Goal: Task Accomplishment & Management: Manage account settings

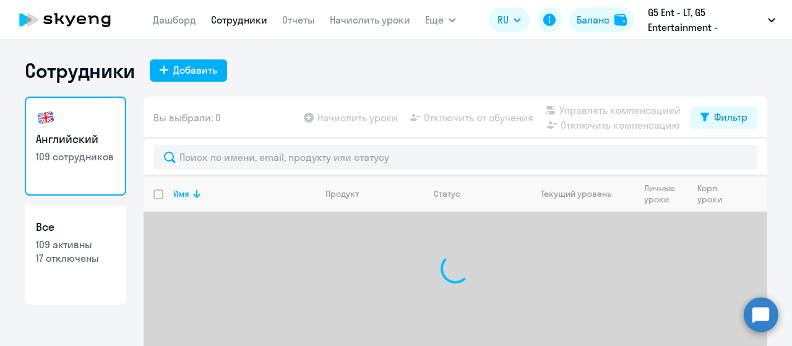
select select "30"
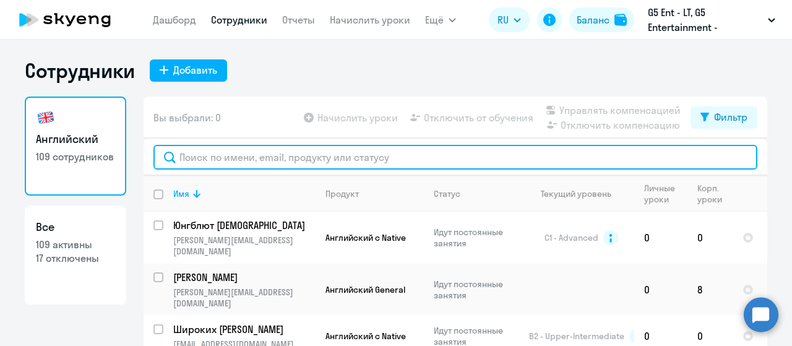
click at [376, 153] on input "text" at bounding box center [455, 157] width 604 height 25
click at [443, 150] on input "text" at bounding box center [455, 157] width 604 height 25
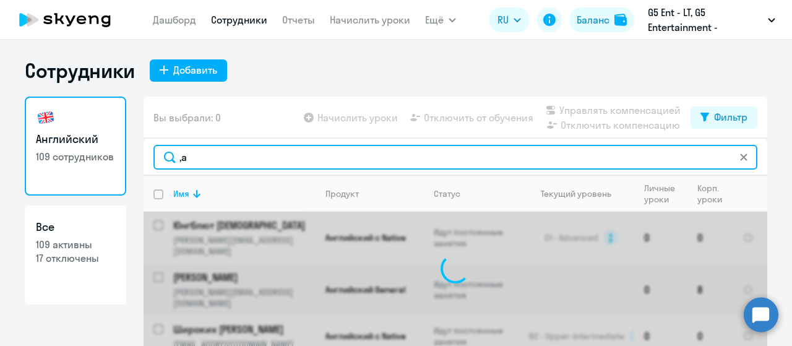
type input ","
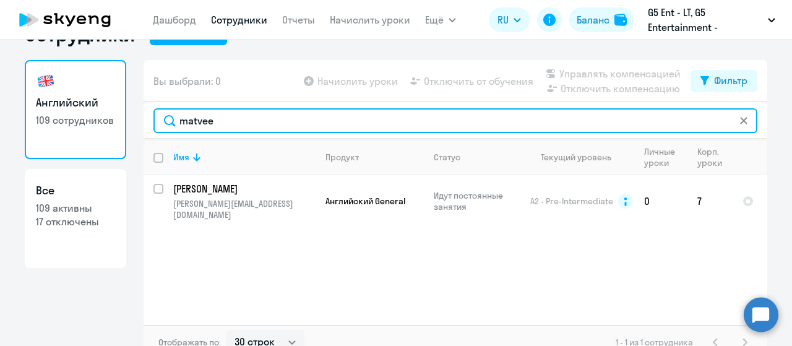
scroll to position [38, 0]
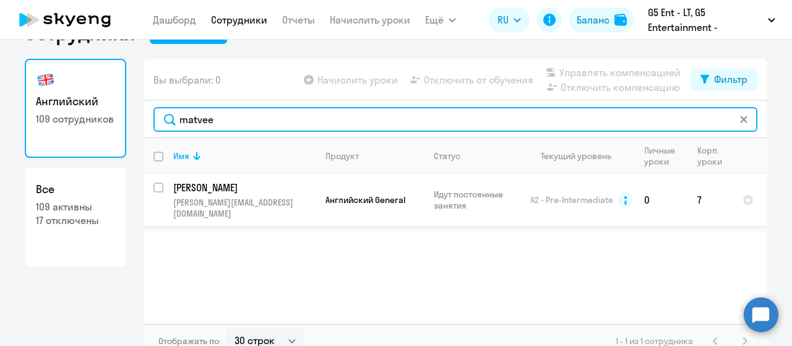
type input "matvee"
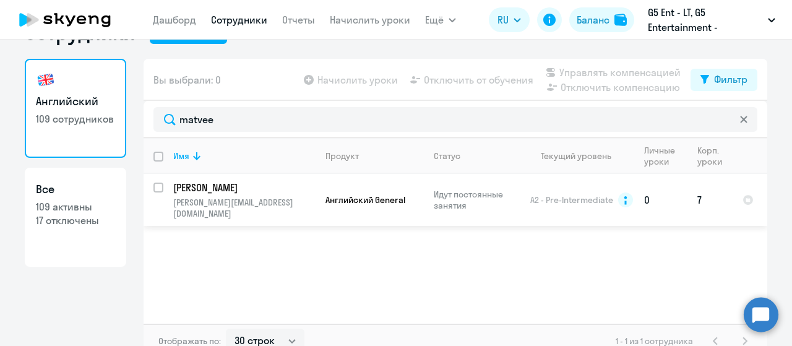
click at [217, 184] on p "[PERSON_NAME]" at bounding box center [243, 188] width 140 height 14
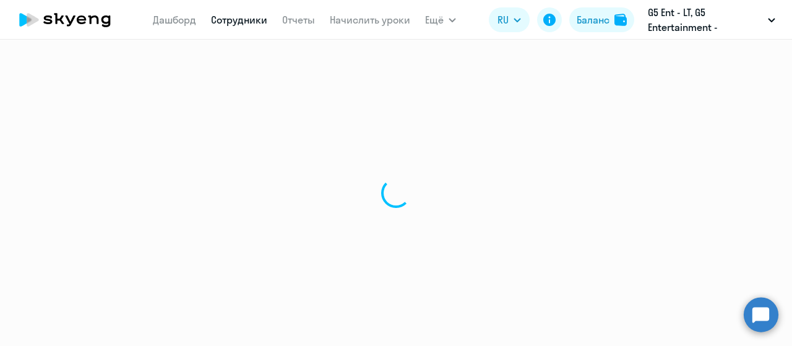
select select "english"
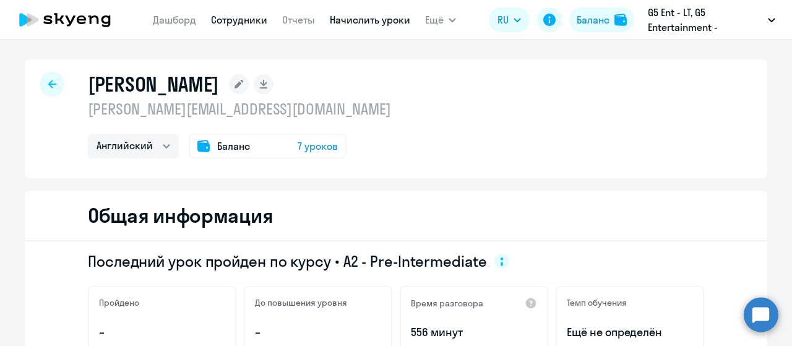
click at [369, 23] on link "Начислить уроки" at bounding box center [370, 20] width 80 height 12
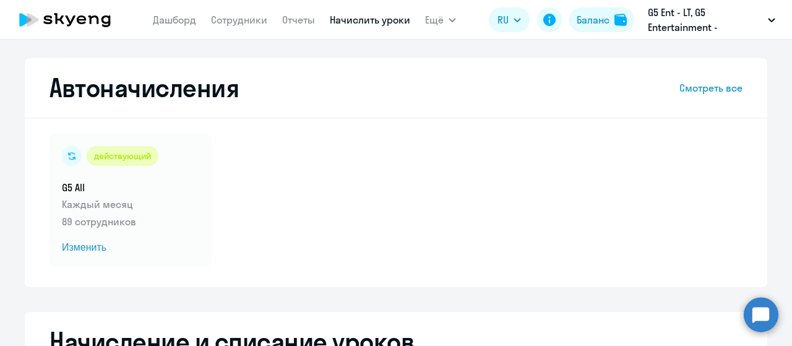
select select "10"
click at [230, 28] on nav "[PERSON_NAME] Отчеты Начислить уроки" at bounding box center [281, 19] width 257 height 25
click at [230, 15] on link "Сотрудники" at bounding box center [239, 20] width 56 height 12
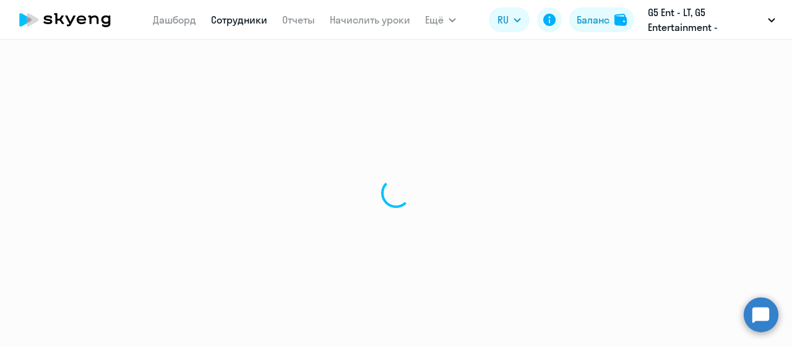
select select "30"
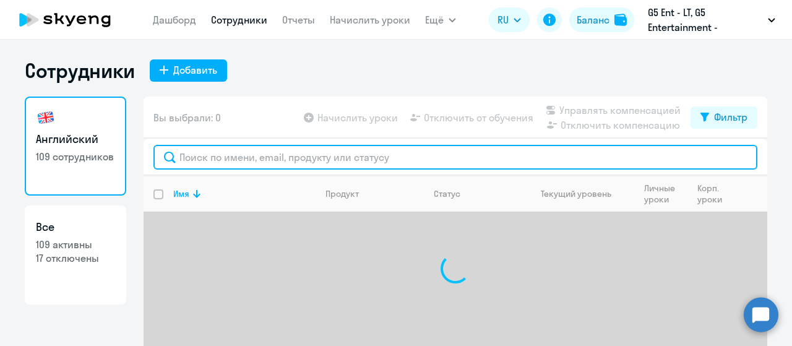
click at [333, 161] on input "text" at bounding box center [455, 157] width 604 height 25
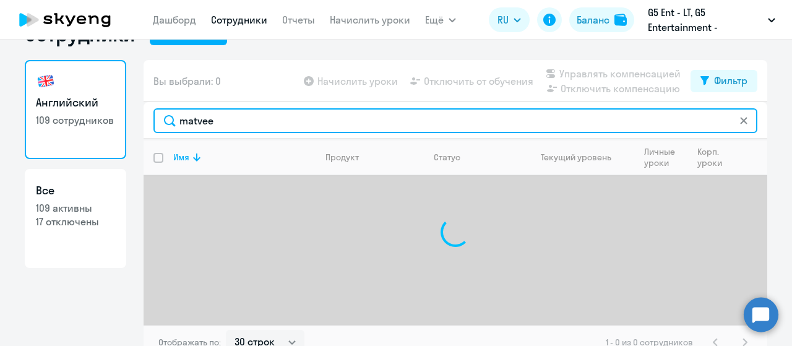
scroll to position [37, 0]
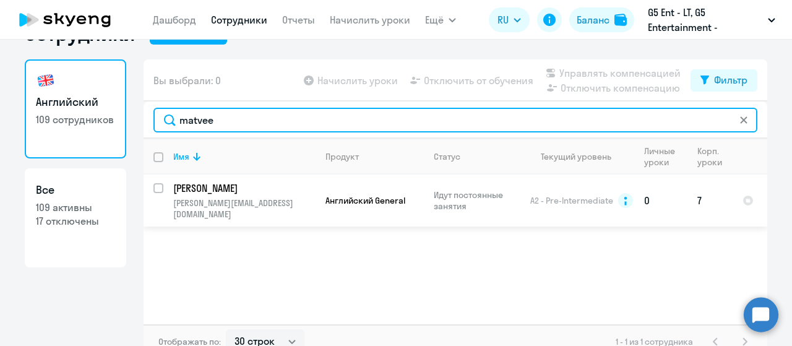
type input "matvee"
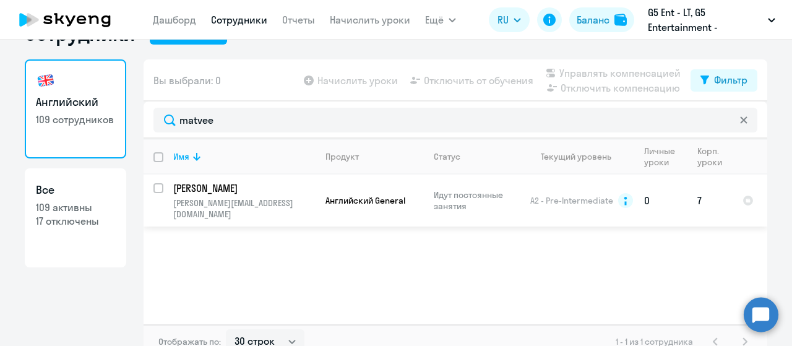
click at [151, 182] on div at bounding box center [159, 188] width 30 height 30
checkbox input "true"
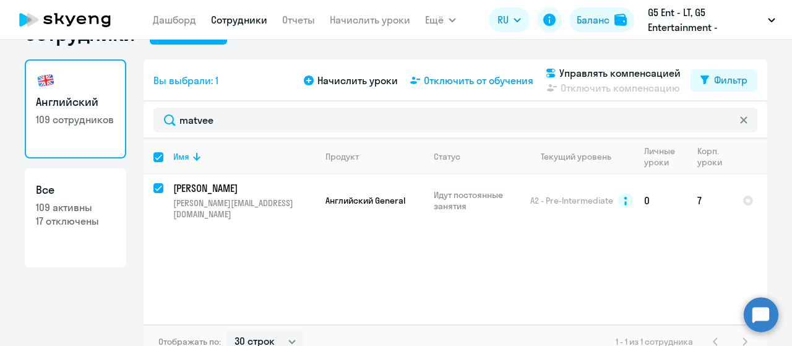
click at [516, 76] on span "Отключить от обучения" at bounding box center [478, 80] width 109 height 15
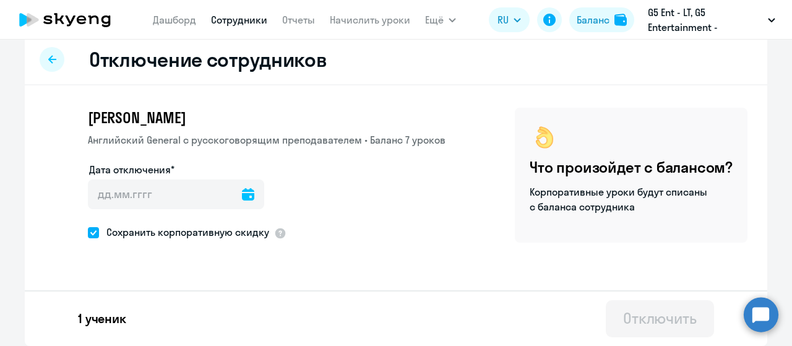
click at [242, 190] on icon at bounding box center [248, 194] width 12 height 12
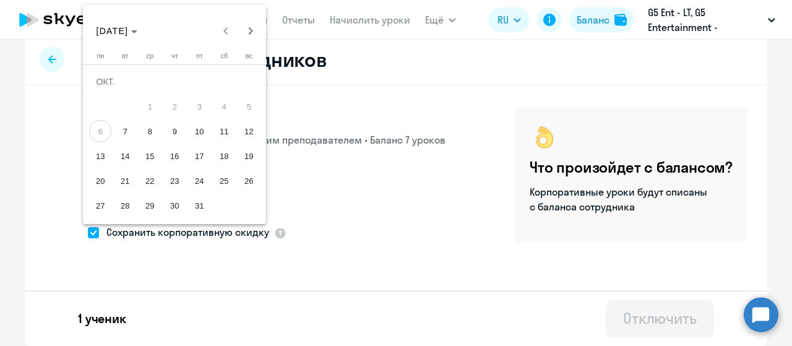
click at [151, 139] on span "8" at bounding box center [150, 131] width 22 height 22
type input "[DATE]"
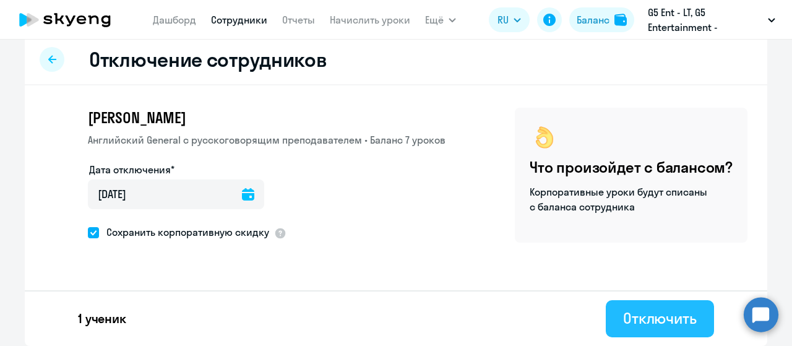
click at [659, 324] on div "Отключить" at bounding box center [660, 318] width 74 height 20
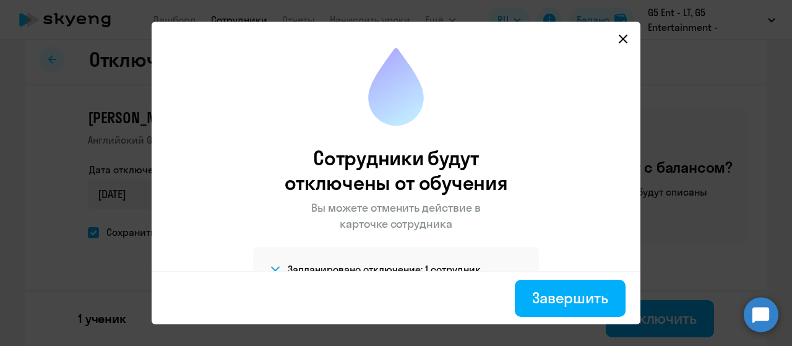
scroll to position [40, 0]
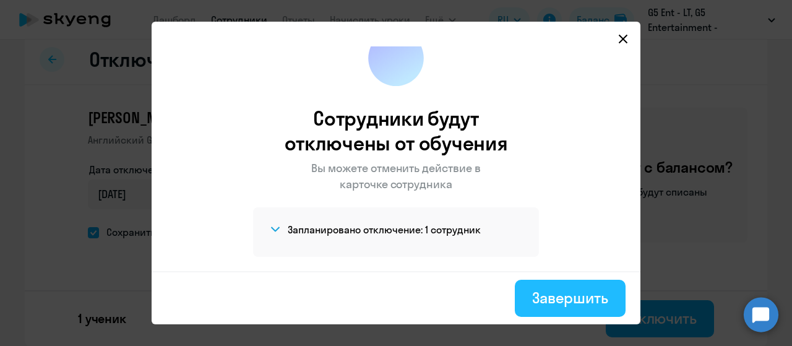
click at [555, 300] on div "Завершить" at bounding box center [570, 298] width 76 height 20
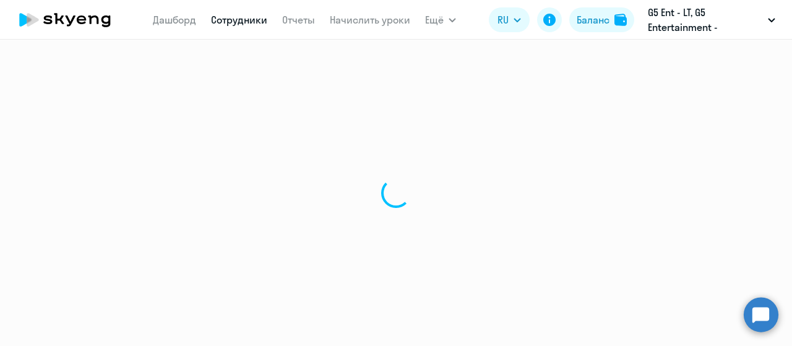
select select "30"
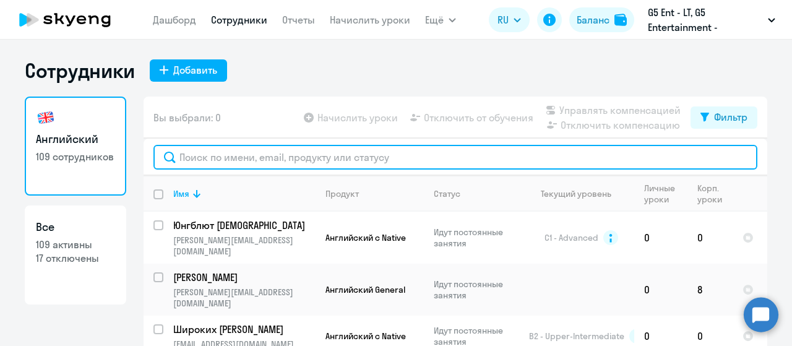
click at [299, 164] on input "text" at bounding box center [455, 157] width 604 height 25
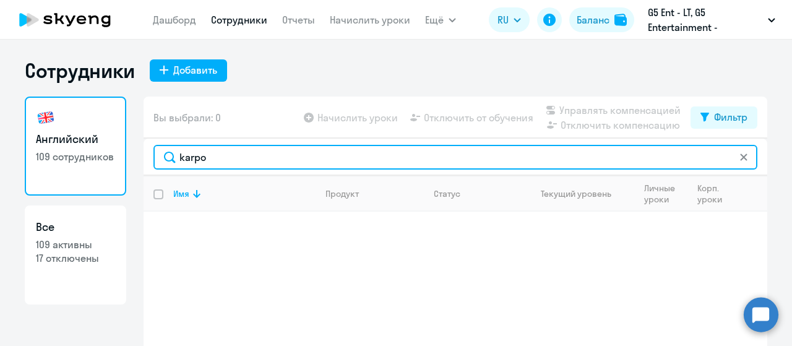
scroll to position [49, 0]
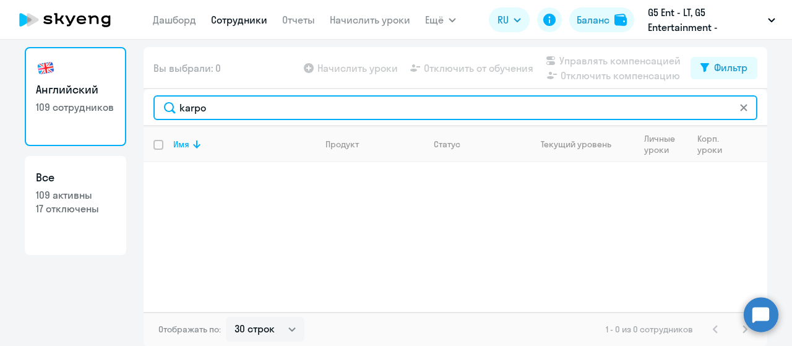
click at [297, 103] on input "karpo" at bounding box center [455, 107] width 604 height 25
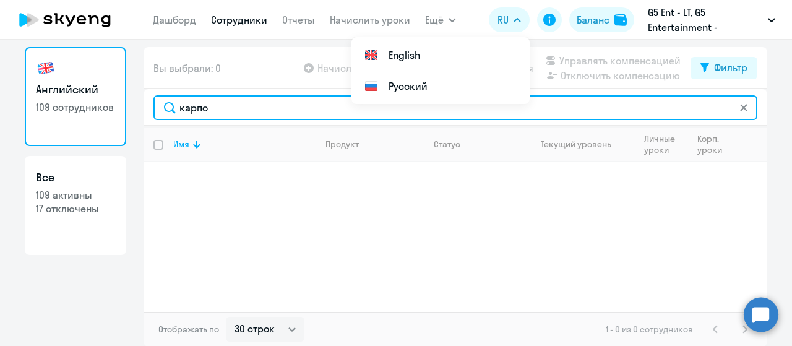
click at [233, 118] on input "карпо" at bounding box center [455, 107] width 604 height 25
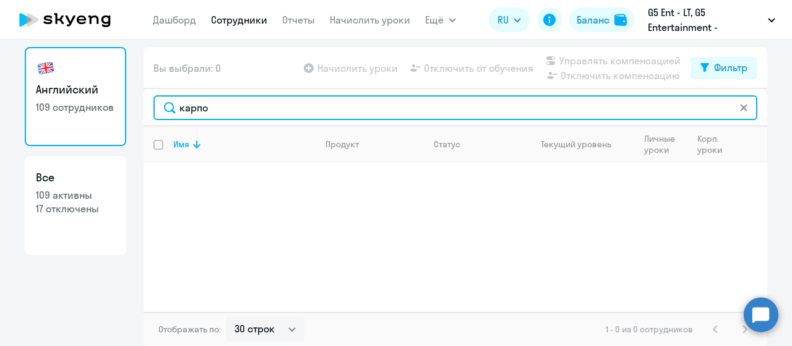
click at [233, 118] on input "карпо" at bounding box center [455, 107] width 604 height 25
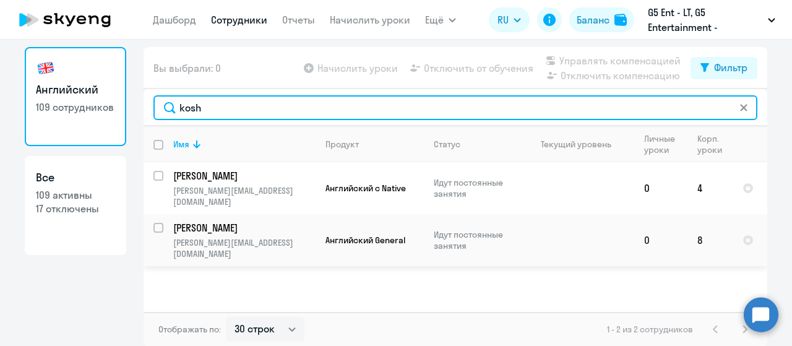
type input "kosh"
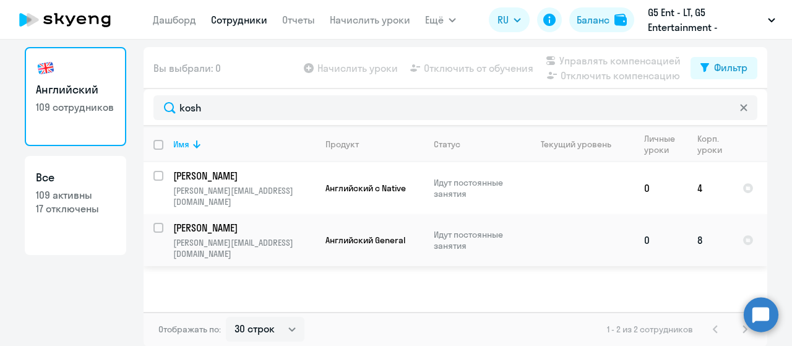
click at [294, 237] on p "[PERSON_NAME][EMAIL_ADDRESS][DOMAIN_NAME]" at bounding box center [244, 248] width 142 height 22
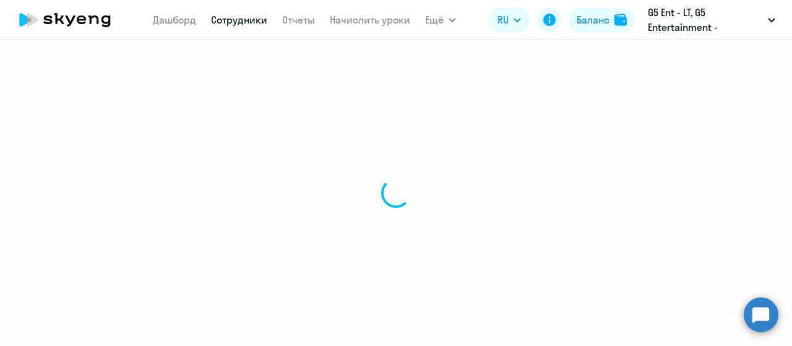
select select "english"
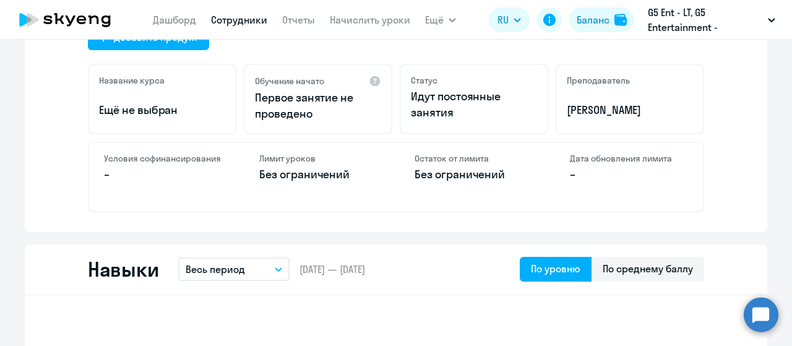
scroll to position [127, 0]
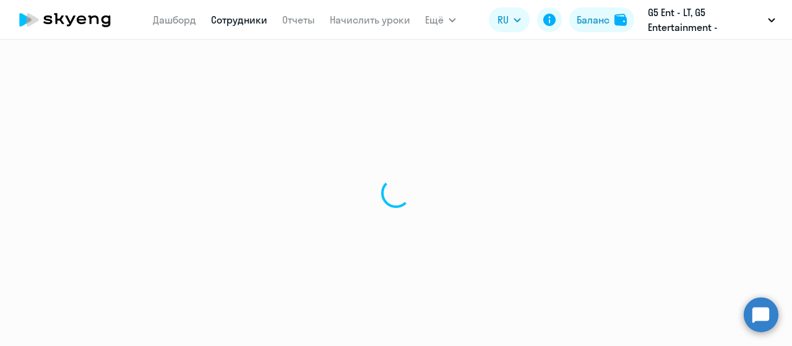
select select "30"
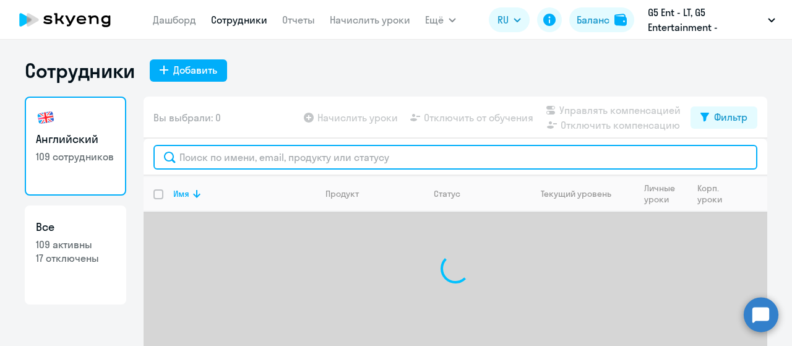
click at [288, 148] on input "text" at bounding box center [455, 157] width 604 height 25
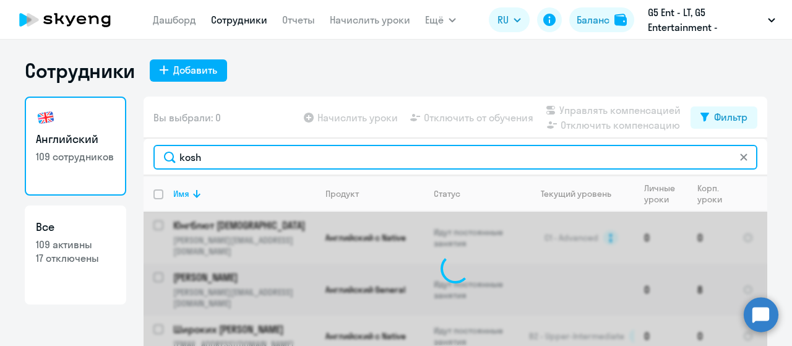
scroll to position [49, 0]
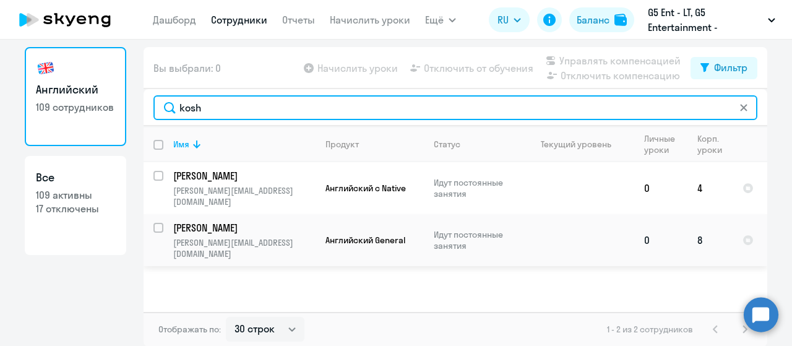
type input "kosh"
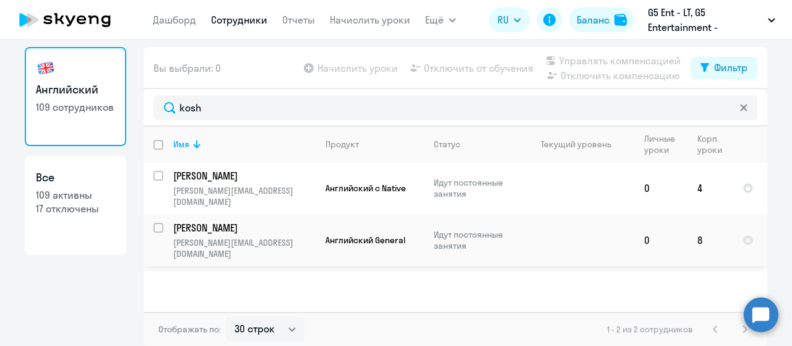
click at [153, 223] on input "select row 30841402" at bounding box center [165, 235] width 25 height 25
checkbox input "true"
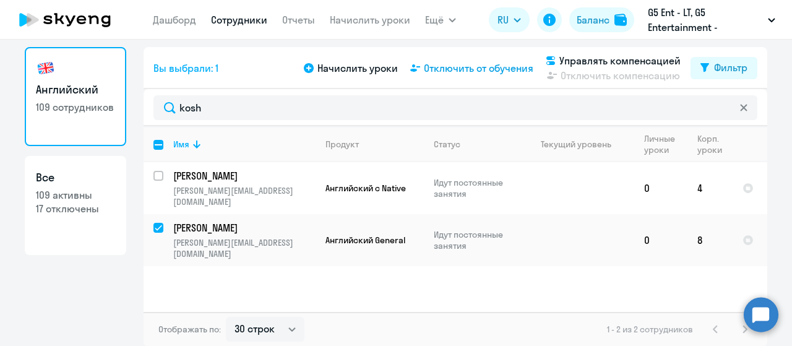
click at [516, 73] on span "Отключить от обучения" at bounding box center [478, 68] width 109 height 15
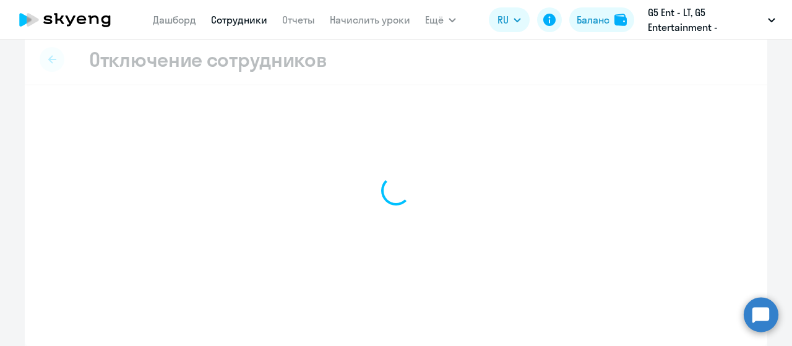
scroll to position [15, 0]
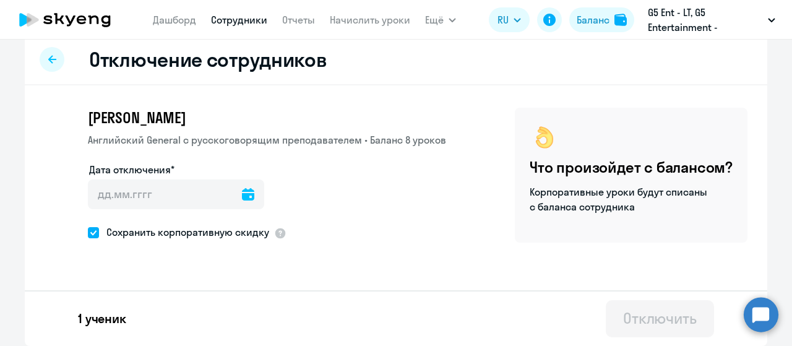
click at [242, 197] on icon at bounding box center [248, 194] width 12 height 12
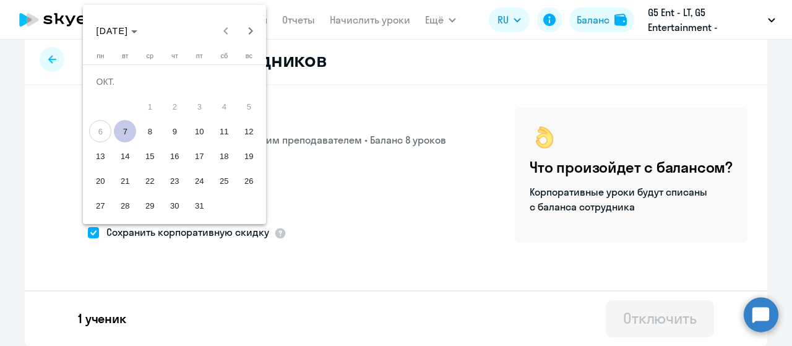
click at [189, 137] on span "10" at bounding box center [199, 131] width 22 height 22
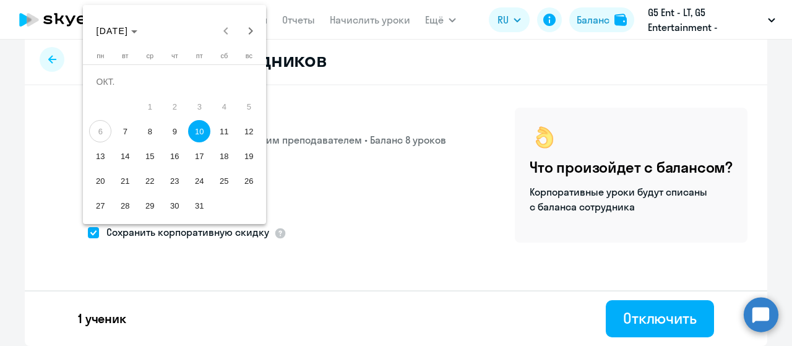
type input "[DATE]"
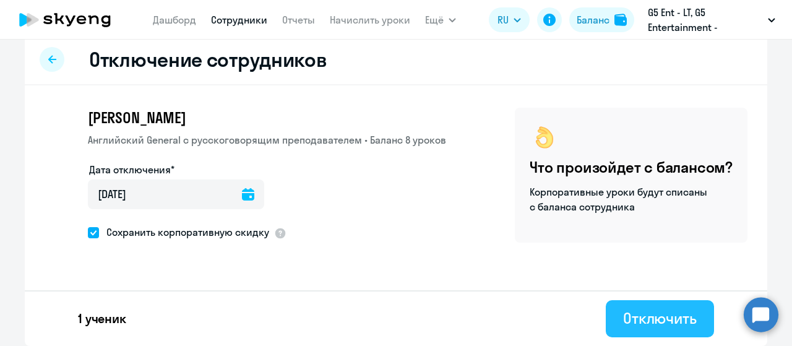
click at [690, 327] on div "Отключить" at bounding box center [660, 318] width 74 height 20
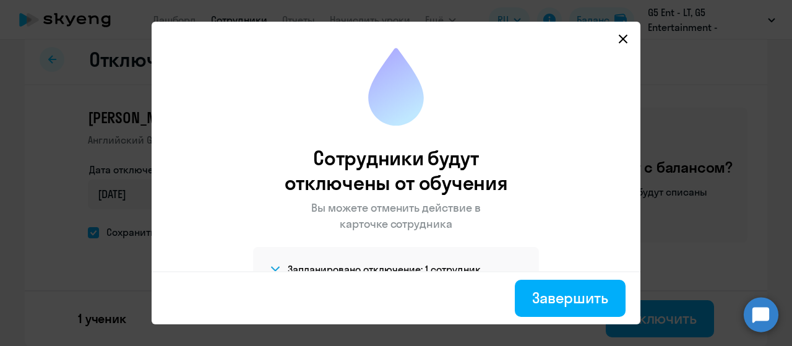
click at [565, 318] on div "Завершить" at bounding box center [396, 297] width 489 height 53
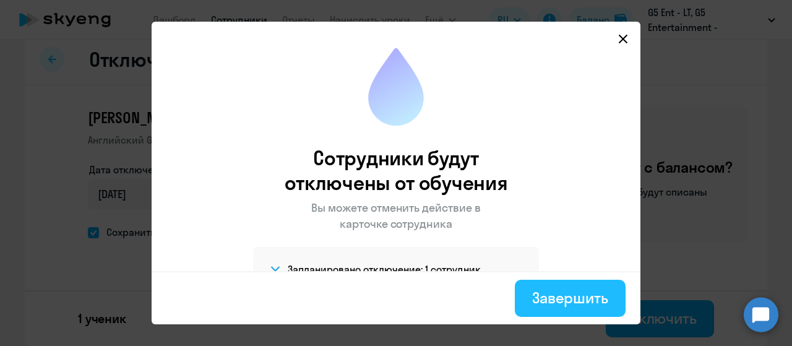
drag, startPoint x: 559, startPoint y: 302, endPoint x: 567, endPoint y: 306, distance: 9.1
click at [567, 306] on div "Завершить" at bounding box center [570, 298] width 76 height 20
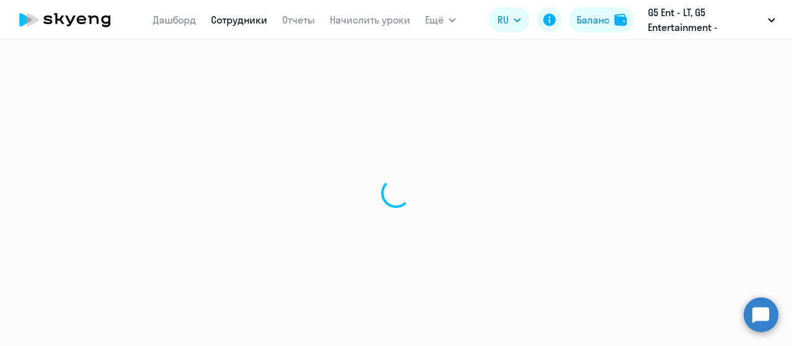
select select "30"
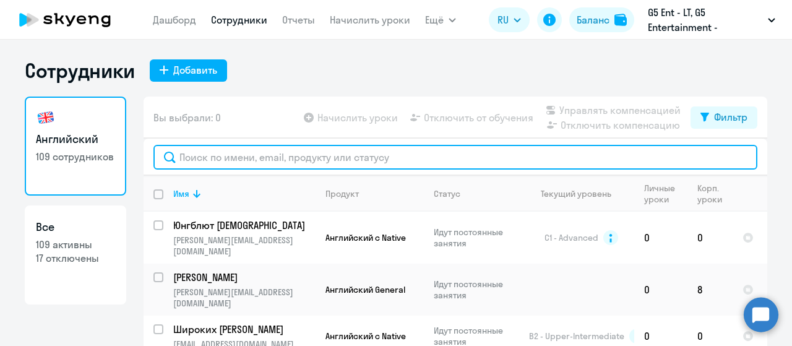
click at [353, 158] on input "text" at bounding box center [455, 157] width 604 height 25
type input "c"
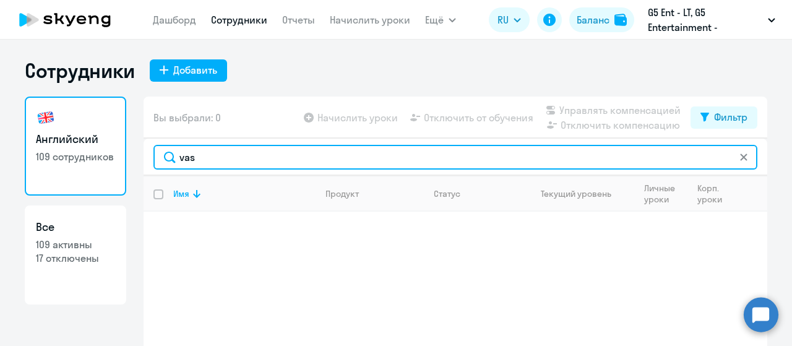
type input "vas"
